Goal: Task Accomplishment & Management: Complete application form

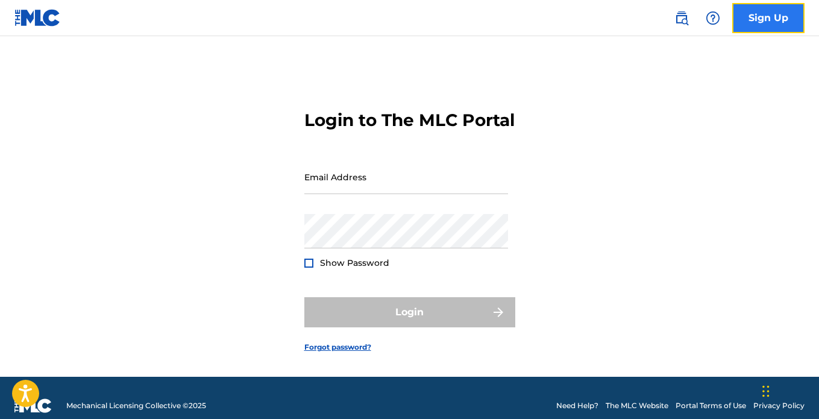
click at [766, 17] on link "Sign Up" at bounding box center [768, 18] width 72 height 30
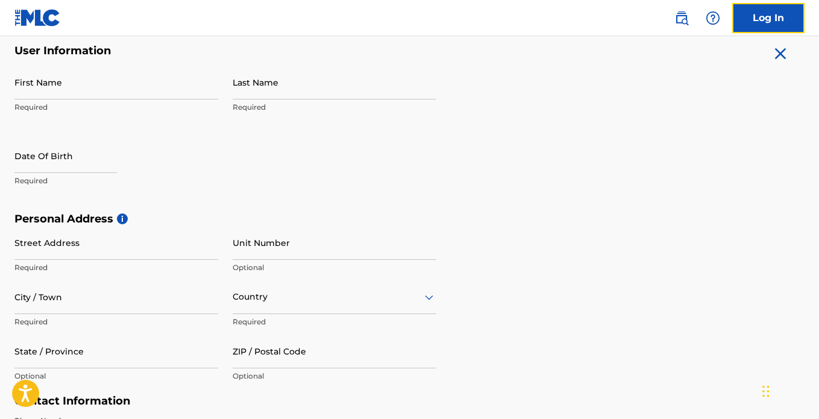
scroll to position [240, 0]
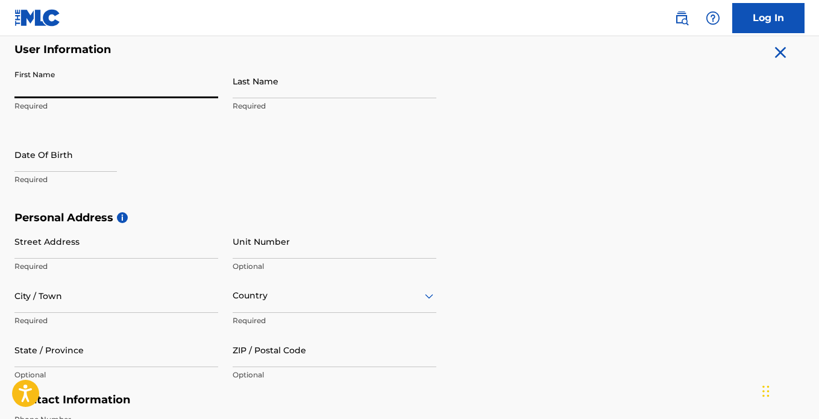
click at [71, 90] on input "First Name" at bounding box center [116, 81] width 204 height 34
type input "Awosiji"
click at [262, 91] on input "Last Name" at bounding box center [335, 81] width 204 height 34
type input "[PERSON_NAME]"
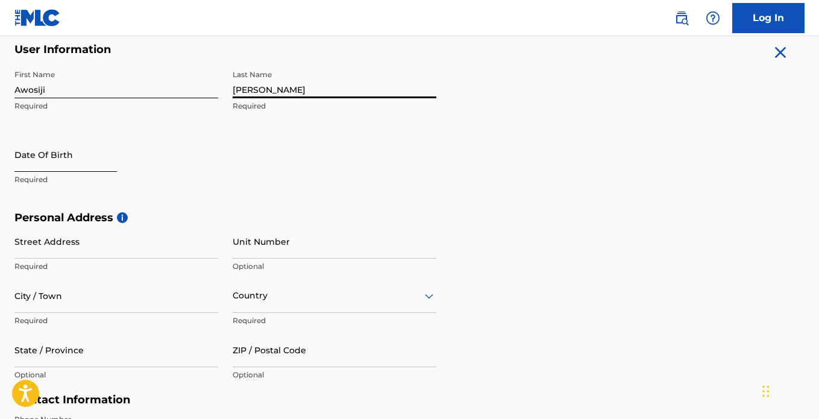
click at [26, 163] on input "text" at bounding box center [65, 154] width 102 height 34
select select "8"
select select "2025"
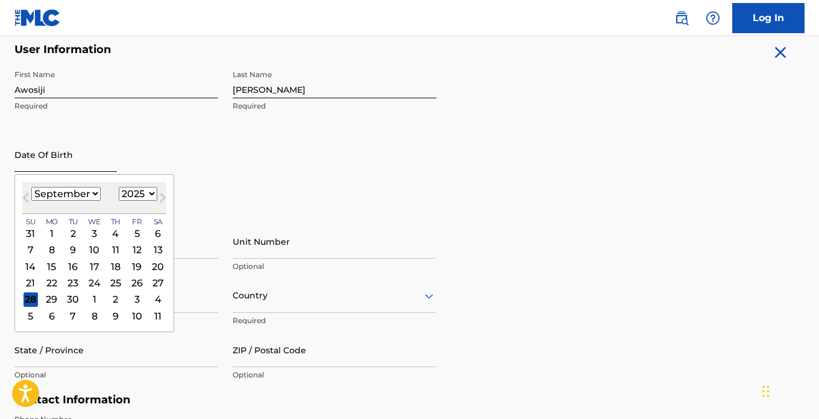
click at [26, 163] on input "text" at bounding box center [65, 154] width 102 height 34
click at [95, 193] on select "January February March April May June July August September October November De…" at bounding box center [65, 194] width 69 height 14
select select "10"
click at [31, 187] on select "January February March April May June July August September October November De…" at bounding box center [65, 194] width 69 height 14
click at [159, 281] on div "22" at bounding box center [158, 282] width 14 height 14
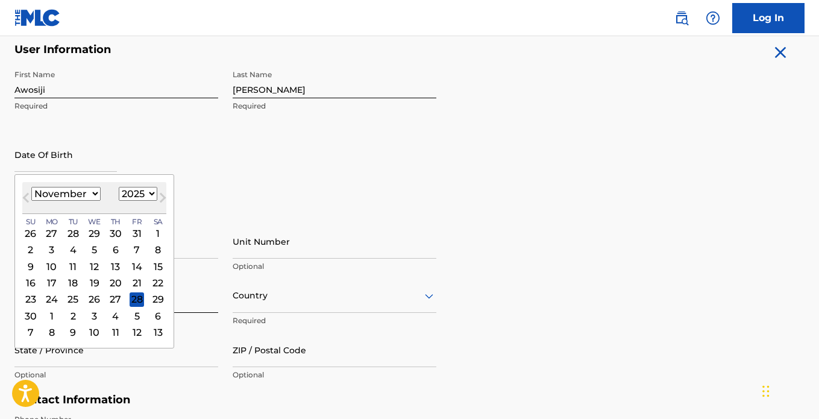
type input "[DATE]"
click at [159, 281] on input "City / Town" at bounding box center [116, 295] width 204 height 34
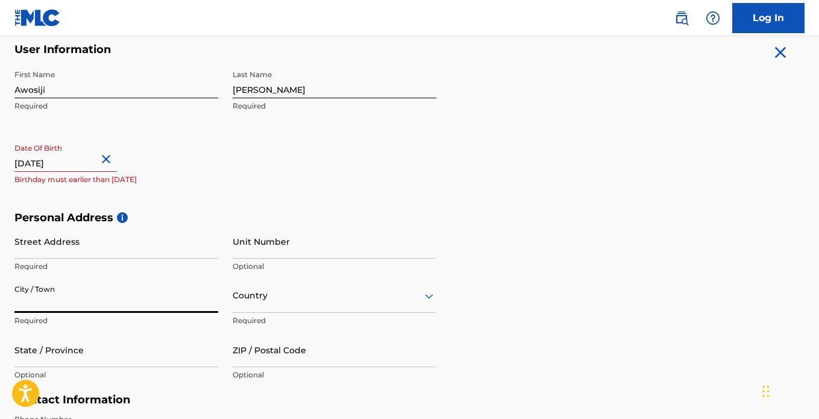
drag, startPoint x: 159, startPoint y: 281, endPoint x: 125, endPoint y: 205, distance: 83.6
click at [125, 205] on form "User Information First Name Awosiji Required Last Name [PERSON_NAME] Required D…" at bounding box center [409, 310] width 790 height 535
click at [94, 160] on input "[DATE]" at bounding box center [65, 154] width 102 height 34
select select "10"
select select "2025"
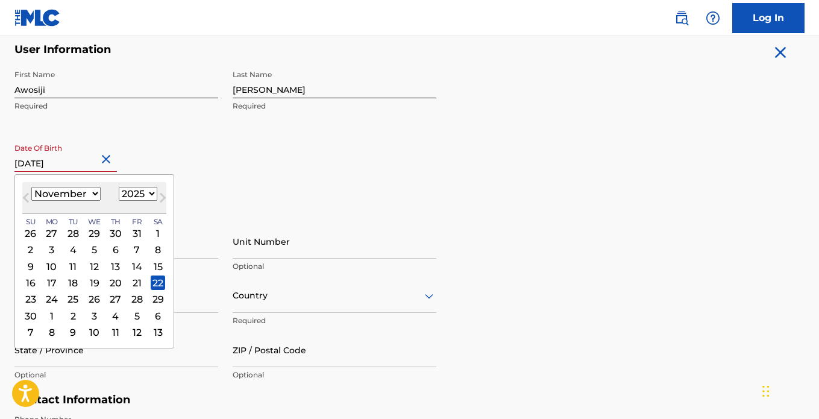
click at [94, 160] on input "[DATE]" at bounding box center [65, 154] width 102 height 34
type input "[DATE]"
select select "1998"
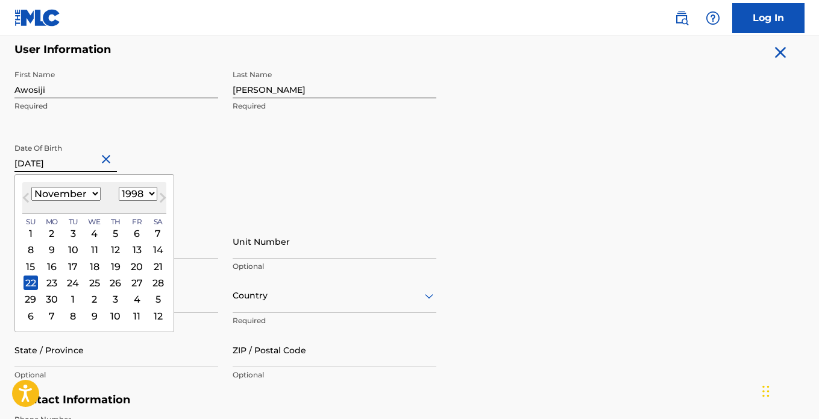
type input "[DATE]"
click at [133, 180] on div "[DATE] Previous Month Next Month [DATE] January February March April May June J…" at bounding box center [94, 253] width 160 height 158
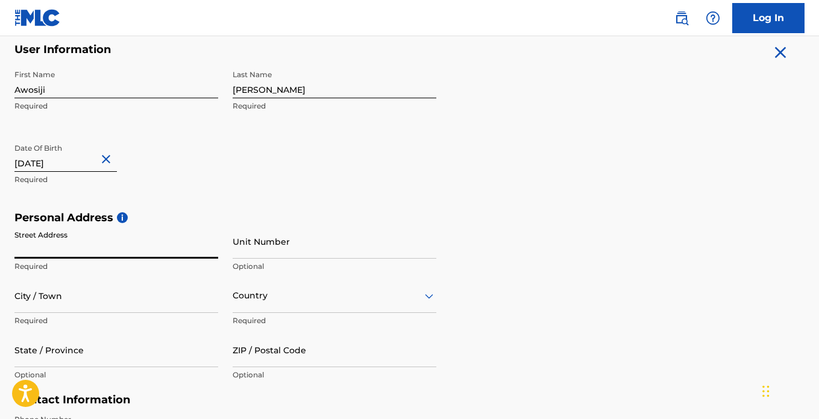
click at [77, 247] on input "Street Address" at bounding box center [116, 241] width 204 height 34
type input "no [GEOGRAPHIC_DATA]< United Estate"
type input "Sangotedo"
type input "eti osa"
type input "[GEOGRAPHIC_DATA]"
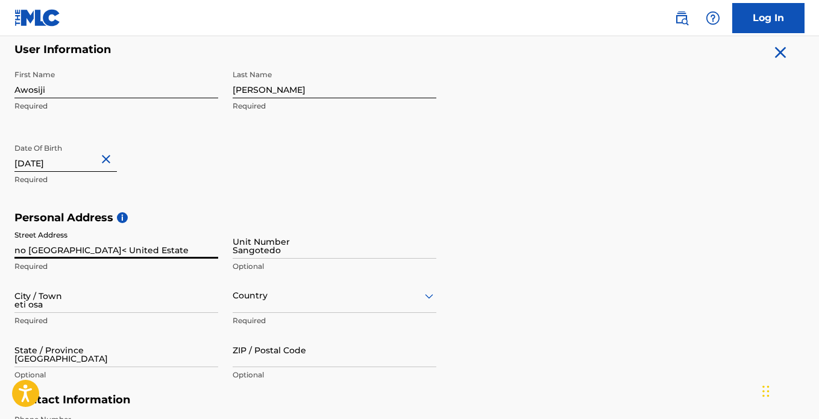
type input "105101"
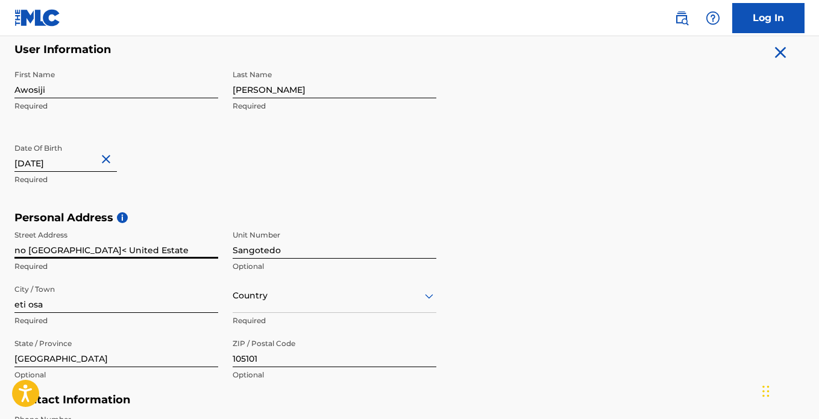
click at [93, 251] on input "no [GEOGRAPHIC_DATA]< United Estate" at bounding box center [116, 241] width 204 height 34
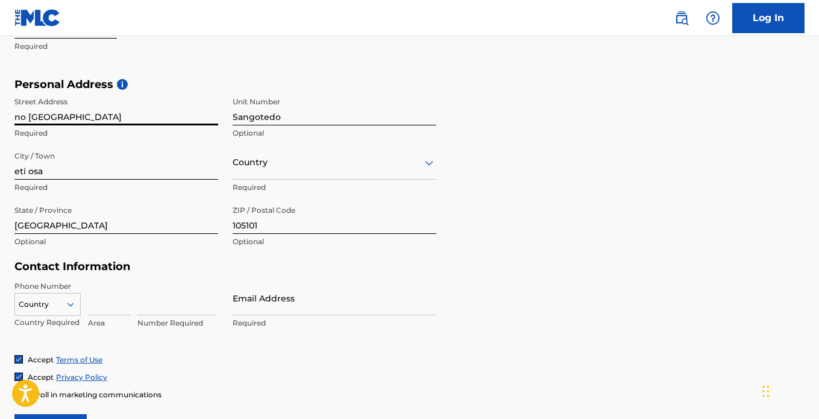
scroll to position [375, 0]
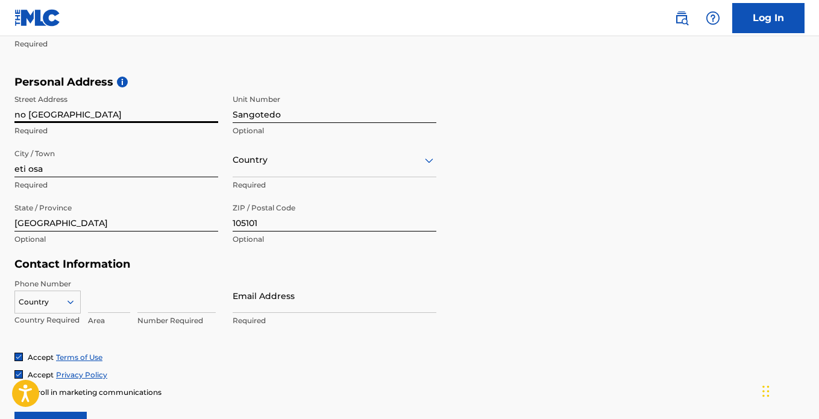
type input "no [GEOGRAPHIC_DATA]"
click at [73, 299] on div "Country" at bounding box center [47, 299] width 66 height 18
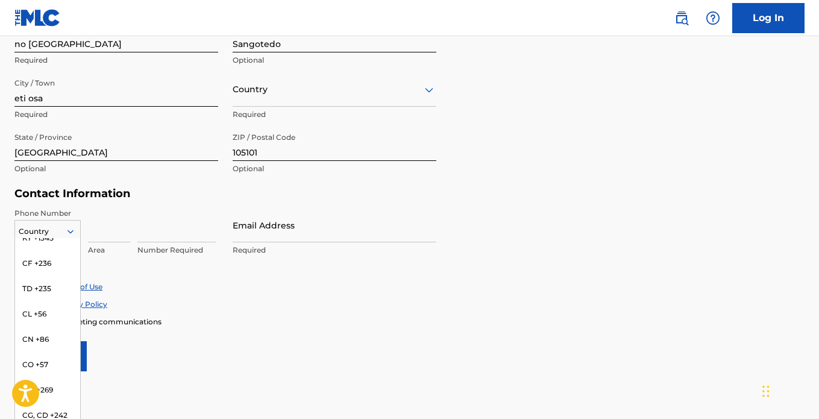
scroll to position [1027, 0]
click at [101, 236] on input at bounding box center [109, 225] width 42 height 34
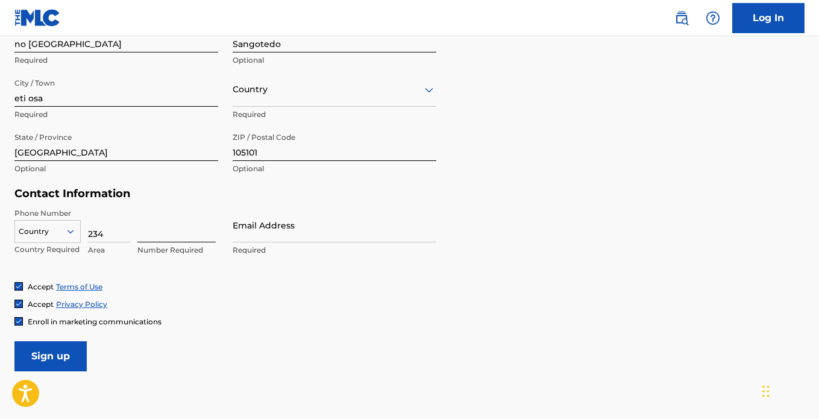
click at [142, 233] on input at bounding box center [176, 225] width 78 height 34
click at [89, 228] on input "234" at bounding box center [109, 225] width 42 height 34
type input "234"
click at [161, 236] on input at bounding box center [176, 225] width 78 height 34
type input "9132133814"
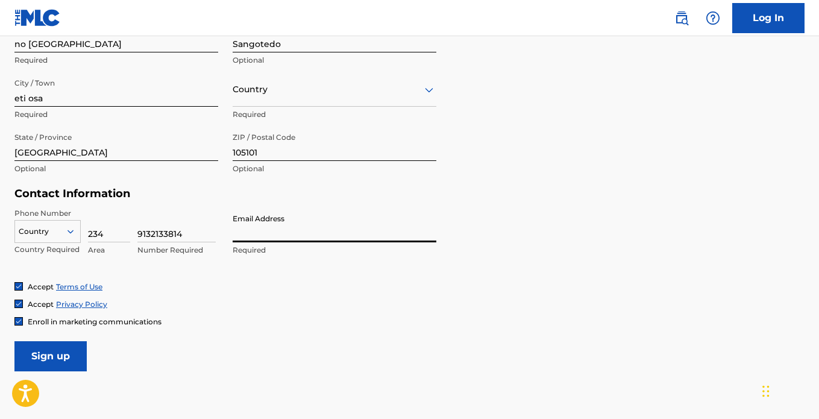
click at [262, 237] on input "Email Address" at bounding box center [335, 225] width 204 height 34
type input "[EMAIL_ADDRESS][DOMAIN_NAME]"
click at [44, 235] on div at bounding box center [47, 231] width 65 height 13
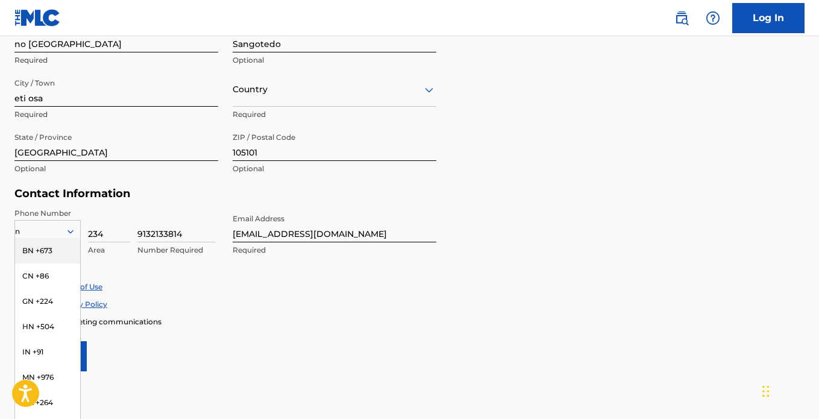
type input "ng"
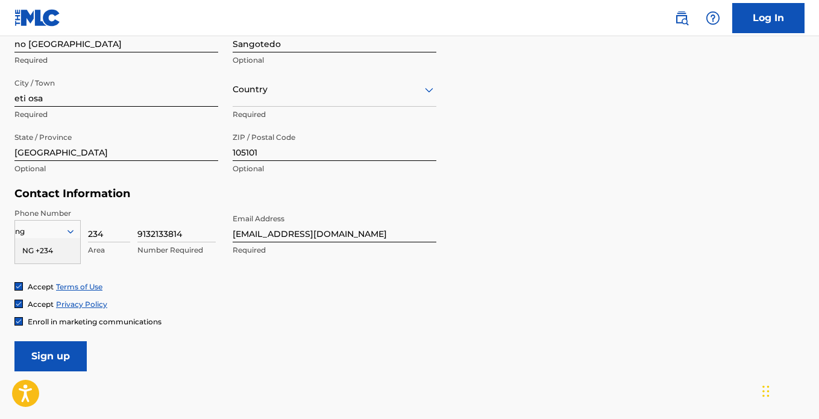
click at [63, 250] on div "NG +234" at bounding box center [47, 250] width 65 height 25
click at [66, 355] on input "Sign up" at bounding box center [50, 356] width 72 height 30
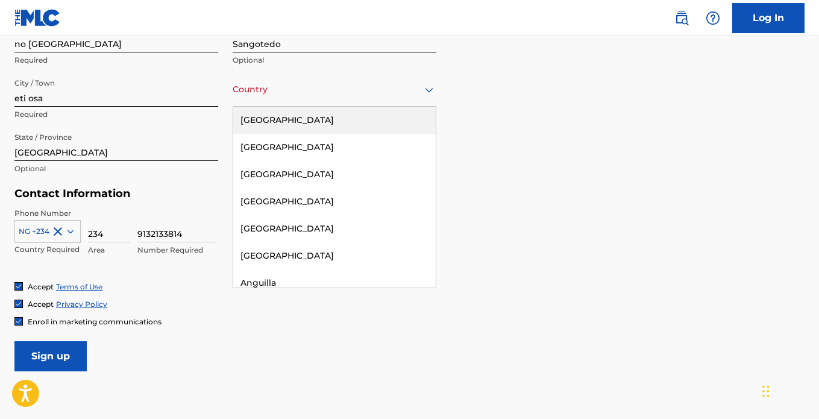
click at [406, 91] on div at bounding box center [335, 89] width 204 height 15
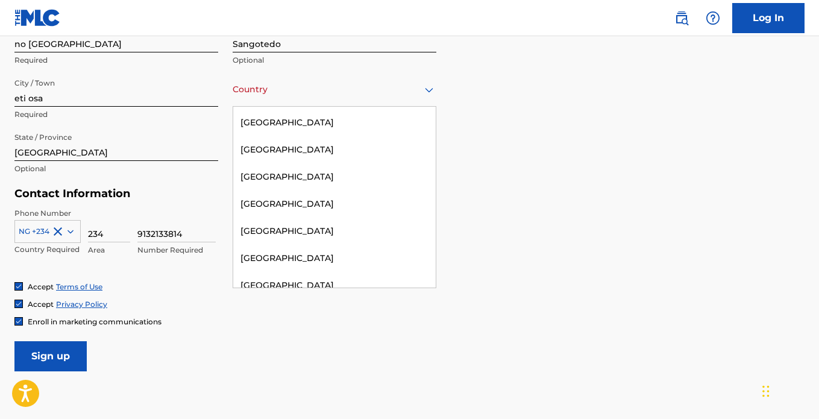
scroll to position [3895, 0]
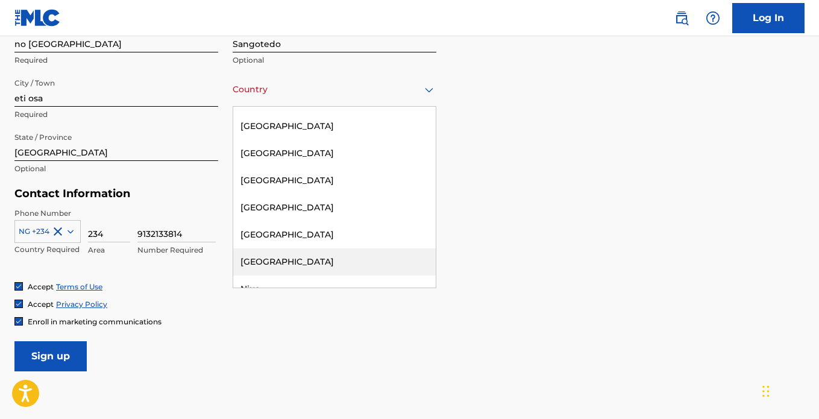
click at [299, 248] on div "[GEOGRAPHIC_DATA]" at bounding box center [334, 261] width 202 height 27
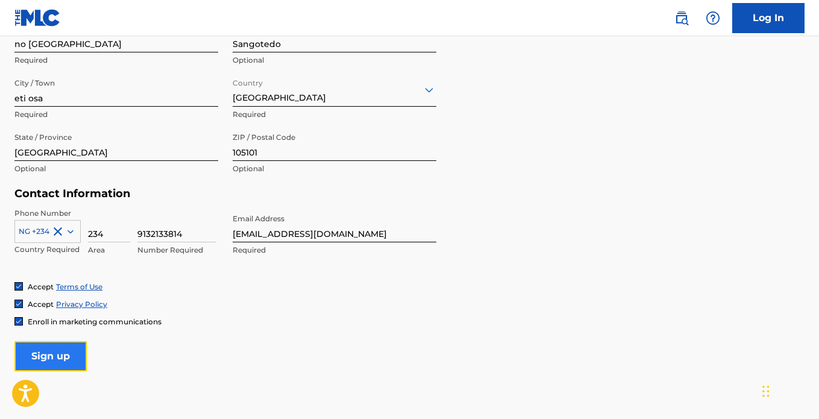
click at [49, 363] on input "Sign up" at bounding box center [50, 356] width 72 height 30
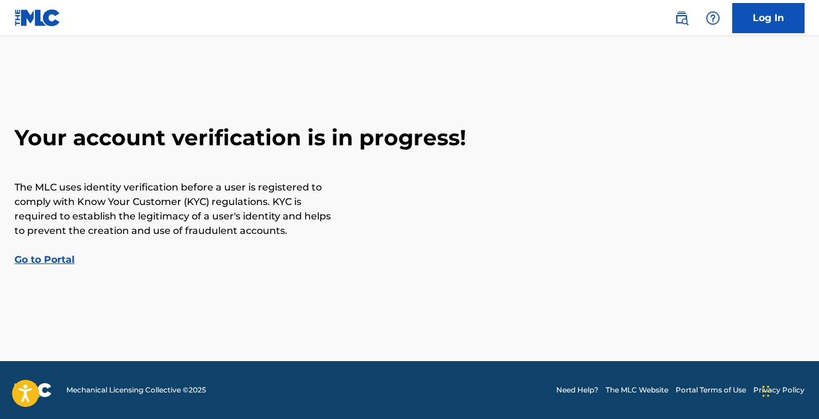
click at [52, 257] on link "Go to Portal" at bounding box center [44, 259] width 60 height 11
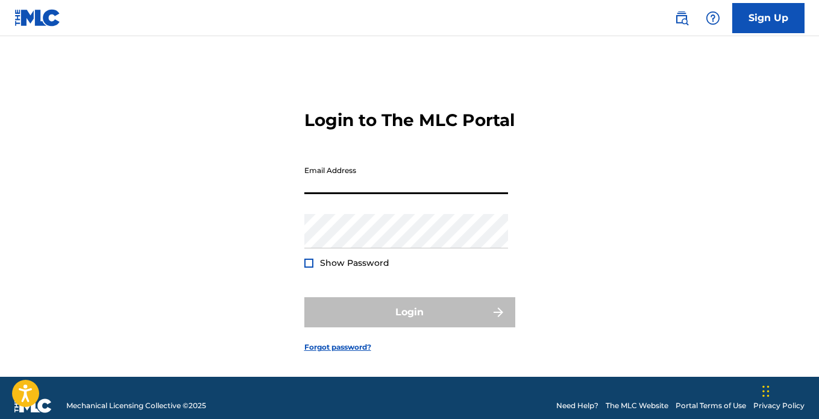
click at [342, 194] on input "Email Address" at bounding box center [406, 177] width 204 height 34
type input "[EMAIL_ADDRESS][DOMAIN_NAME]"
